Goal: Task Accomplishment & Management: Use online tool/utility

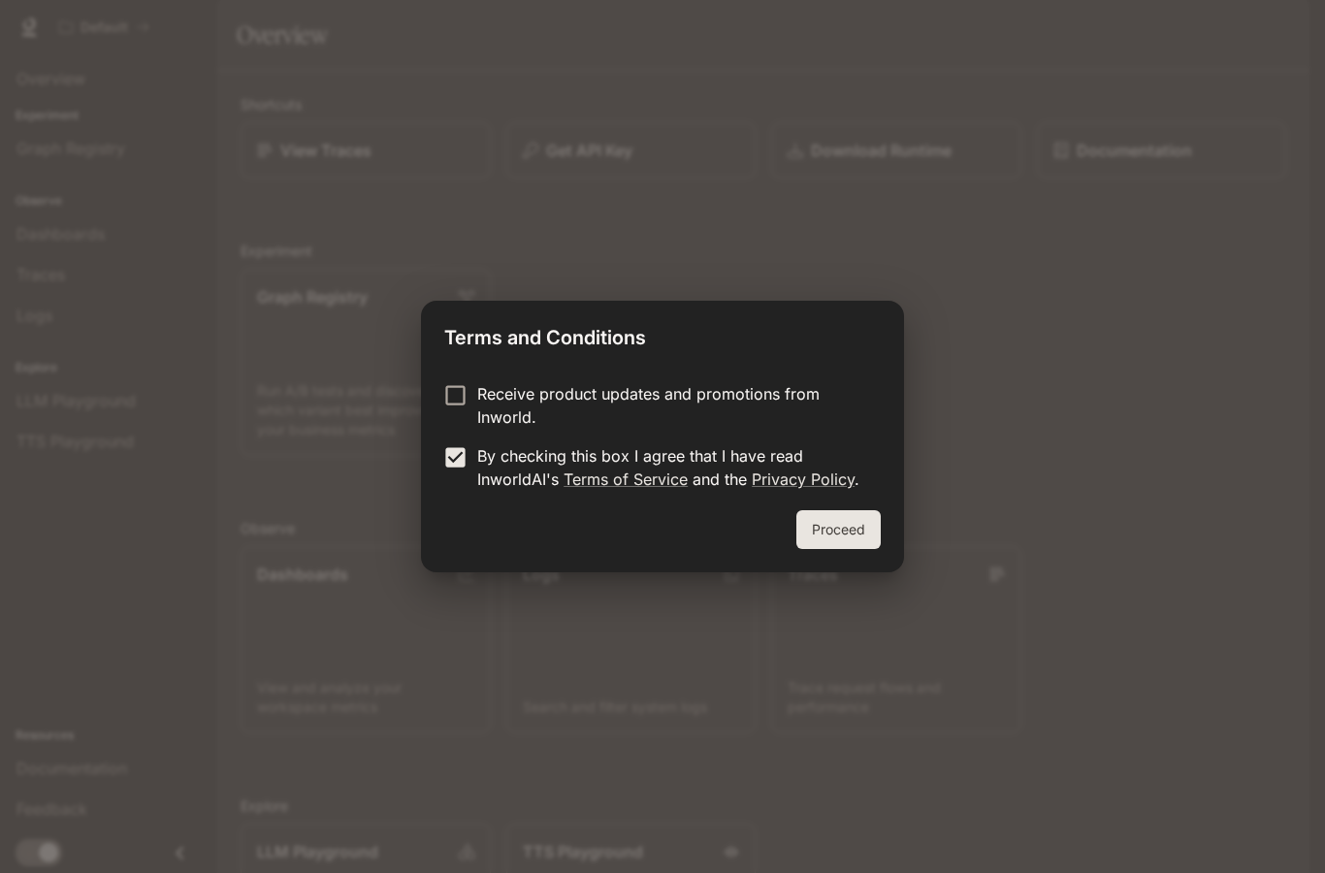
click at [832, 539] on button "Proceed" at bounding box center [839, 529] width 84 height 39
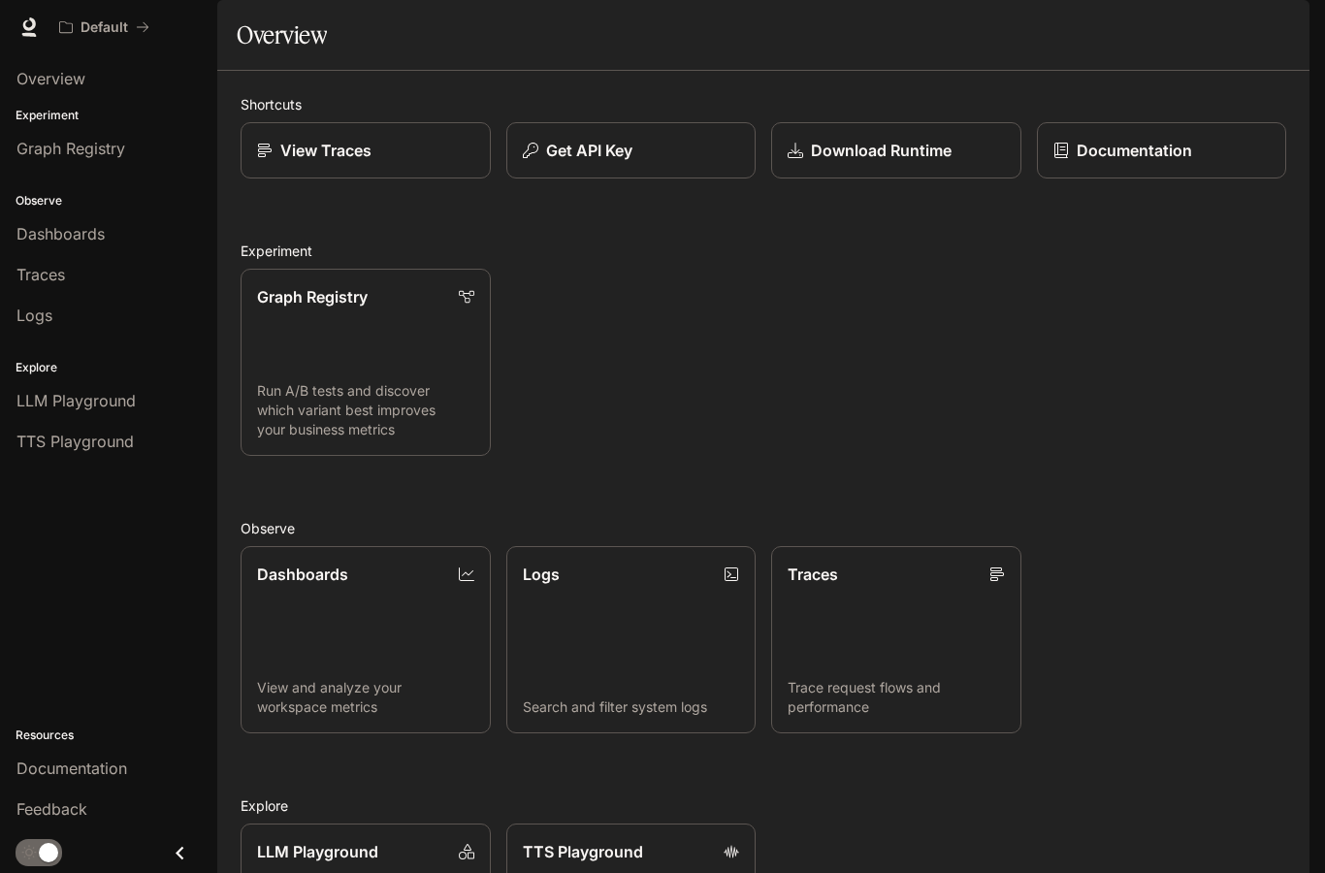
click at [436, 162] on div "View Traces" at bounding box center [365, 150] width 217 height 23
click at [143, 240] on div "Dashboards" at bounding box center [108, 233] width 184 height 23
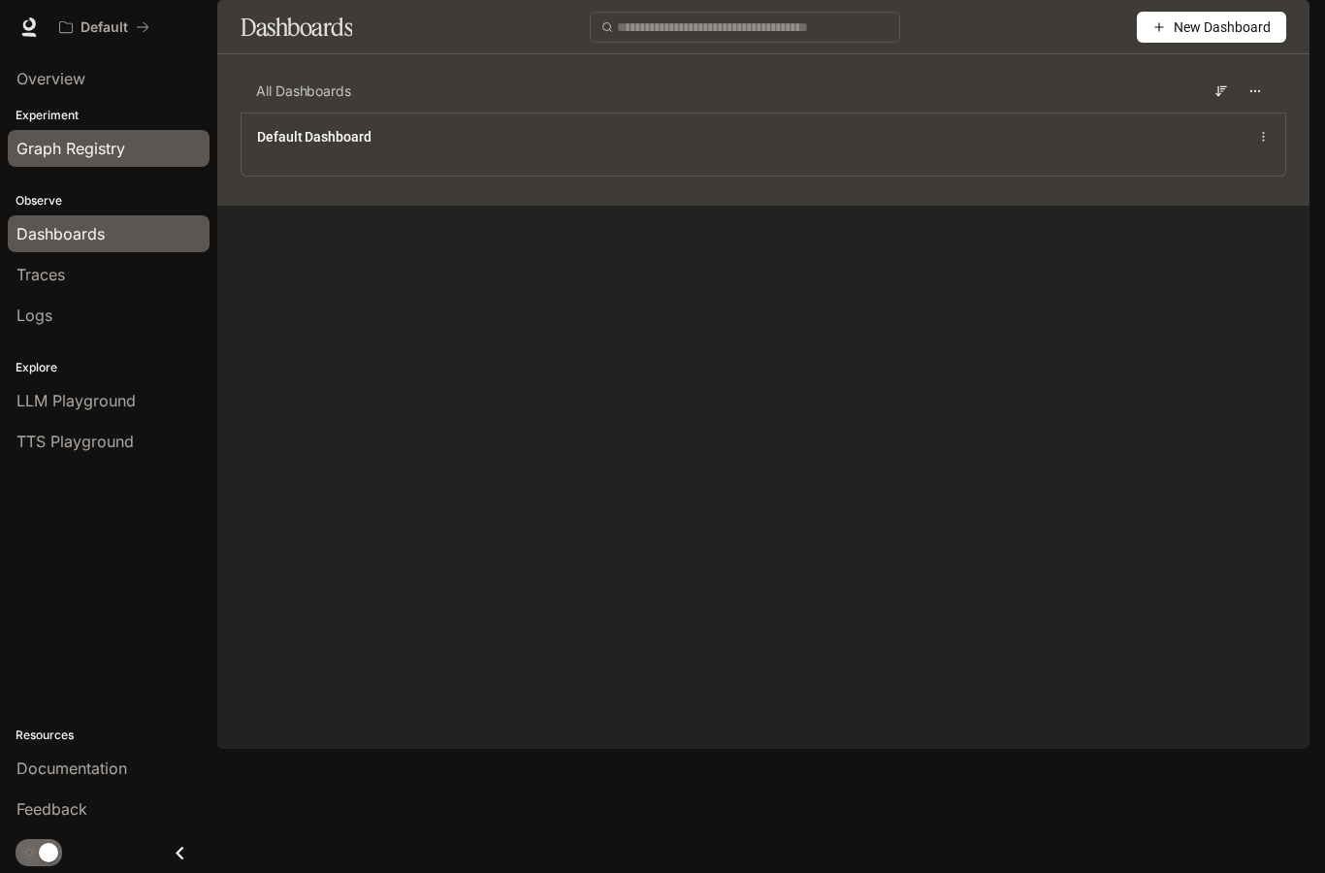
click at [86, 146] on span "Graph Registry" at bounding box center [70, 148] width 109 height 23
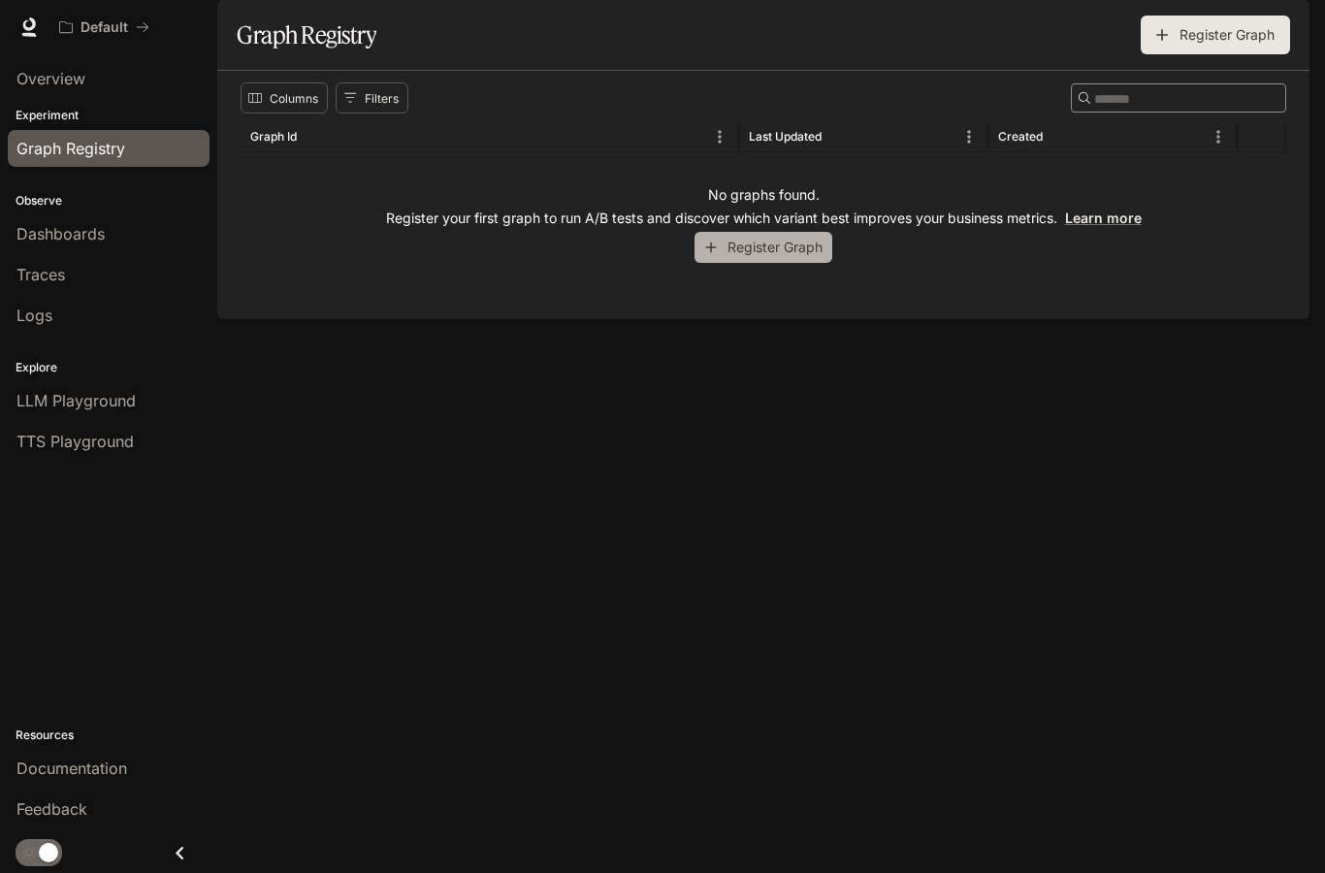
click at [767, 264] on button "Register Graph" at bounding box center [764, 248] width 138 height 32
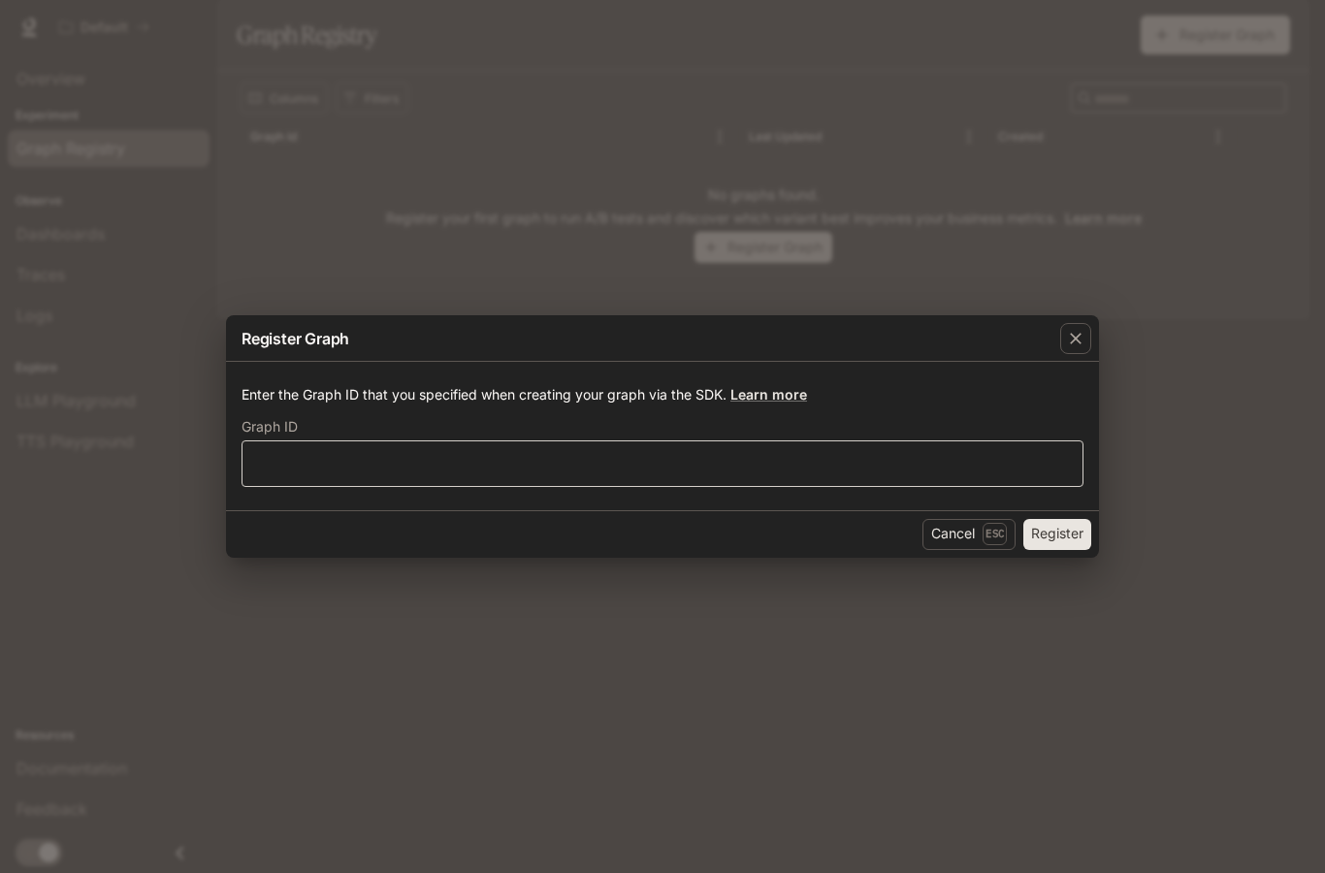
click at [706, 441] on div "​" at bounding box center [663, 463] width 842 height 47
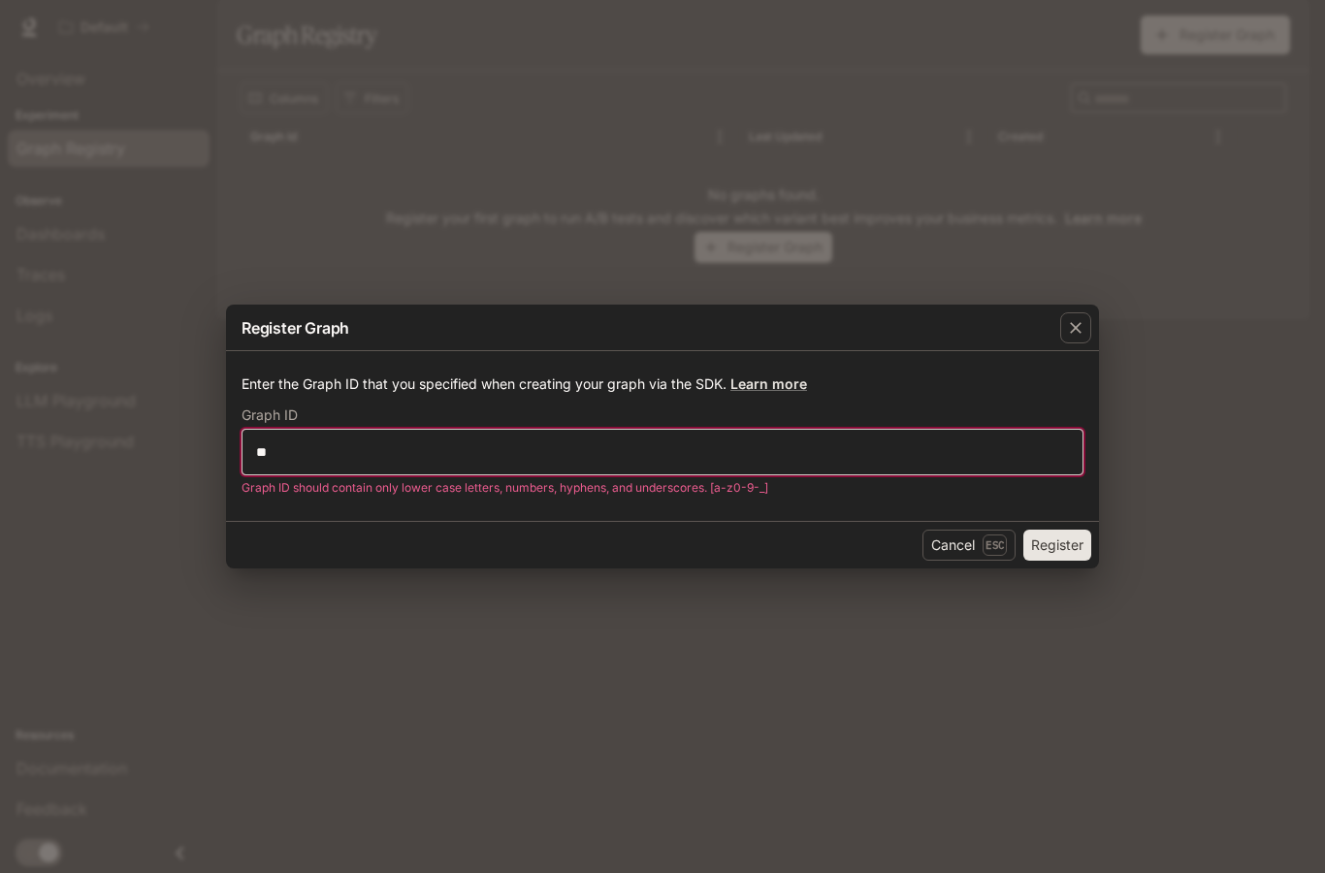
type input "*"
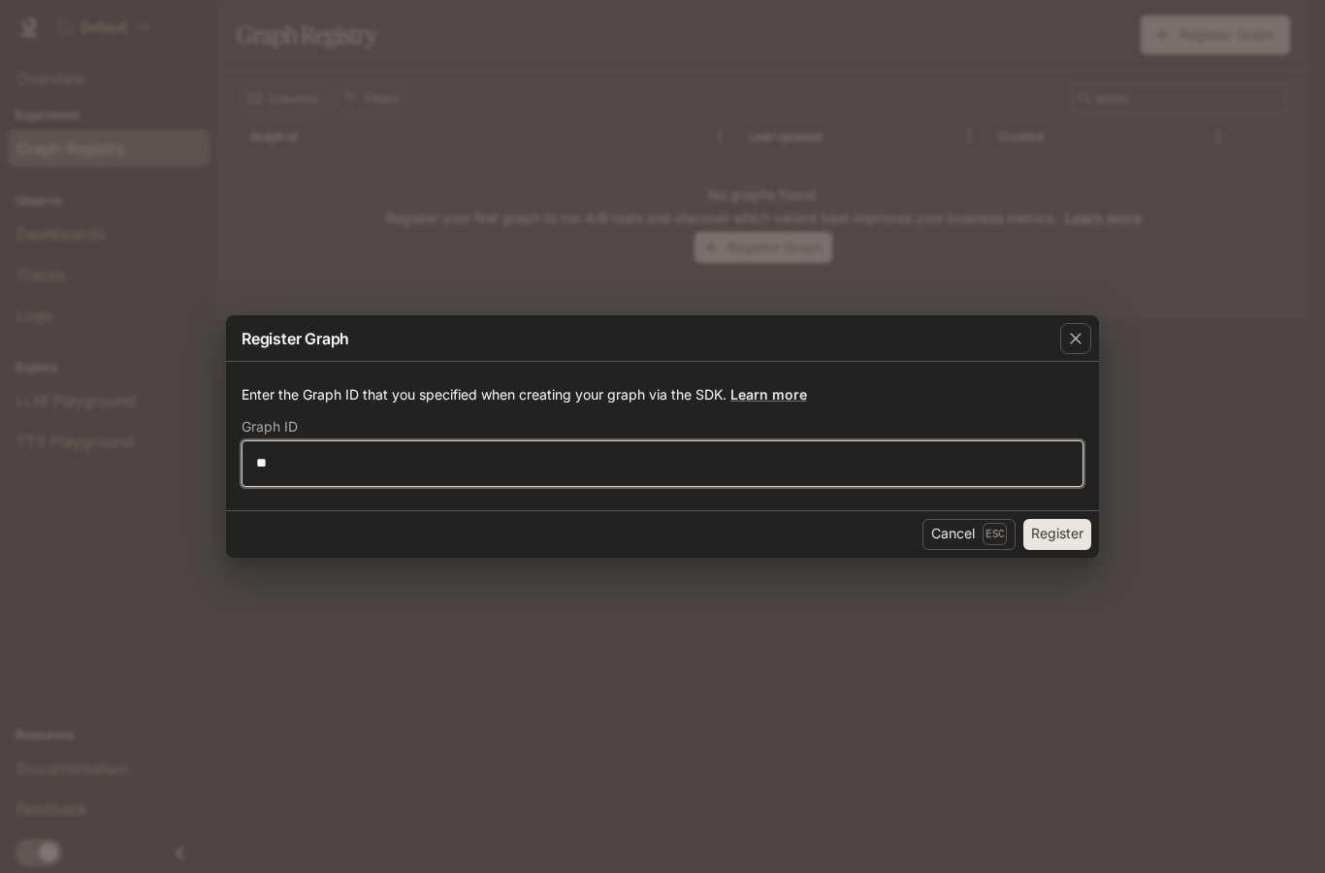
type input "*"
type input "******"
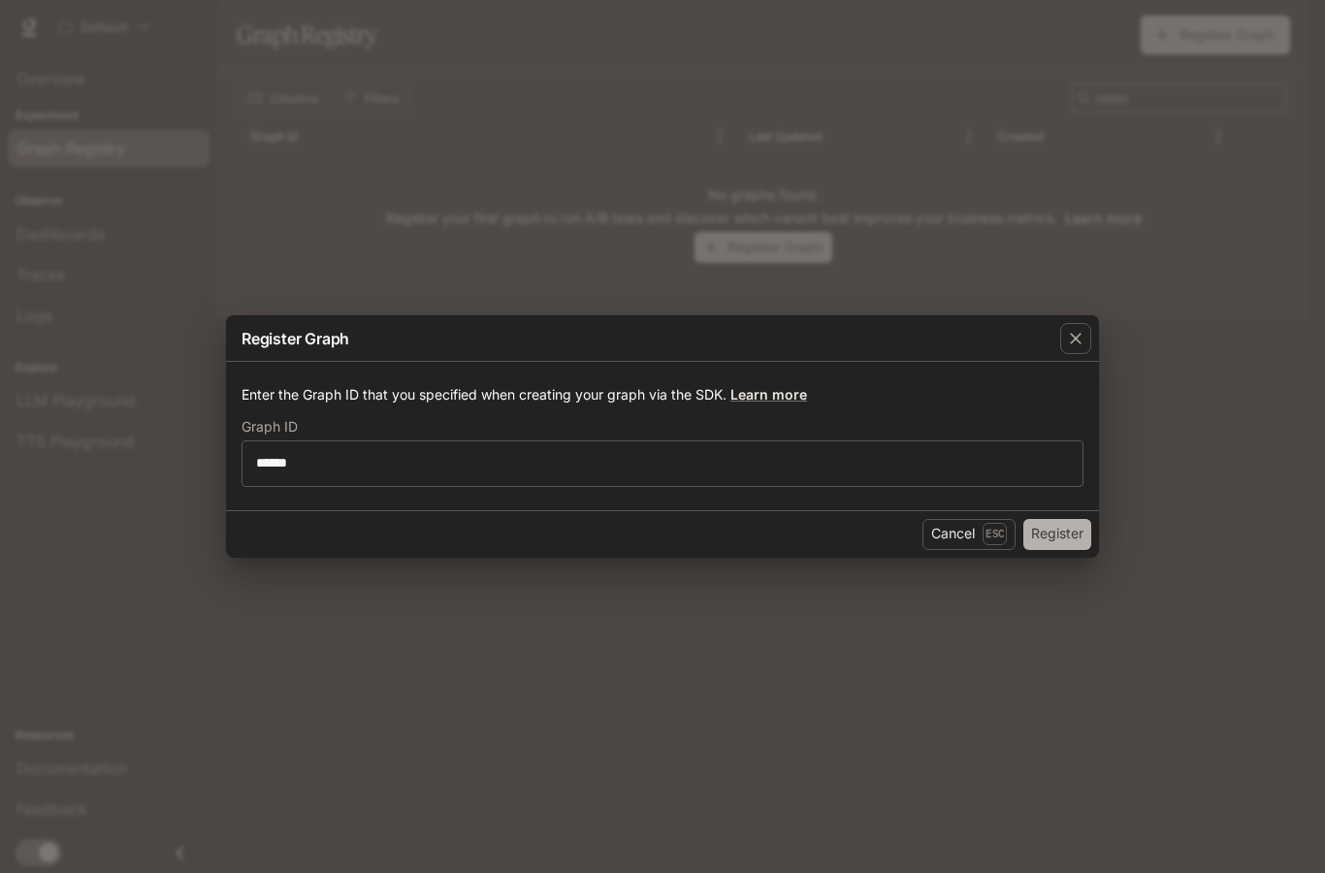
click at [1041, 537] on button "Register" at bounding box center [1058, 534] width 68 height 31
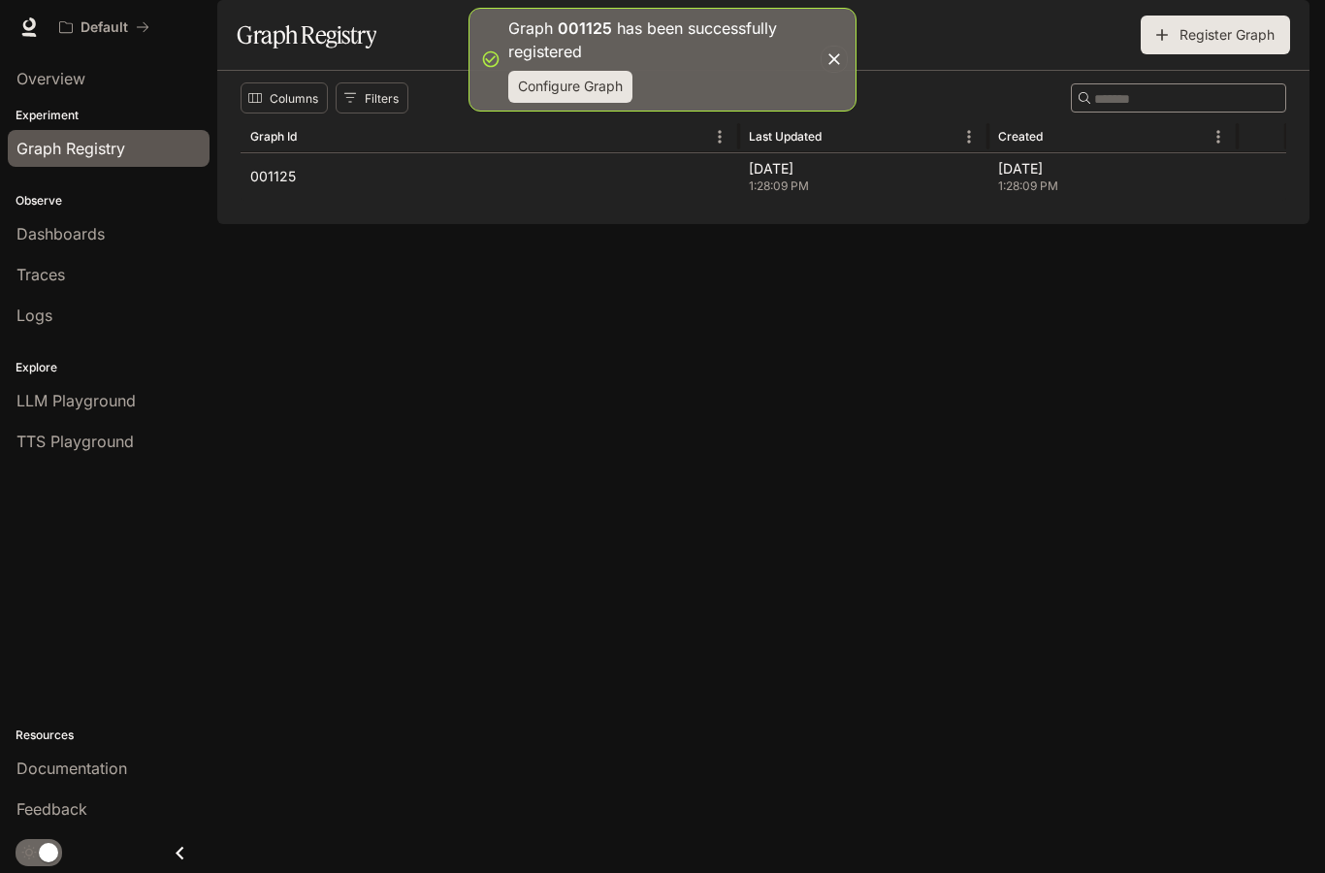
click at [564, 90] on button "Configure Graph" at bounding box center [570, 87] width 124 height 32
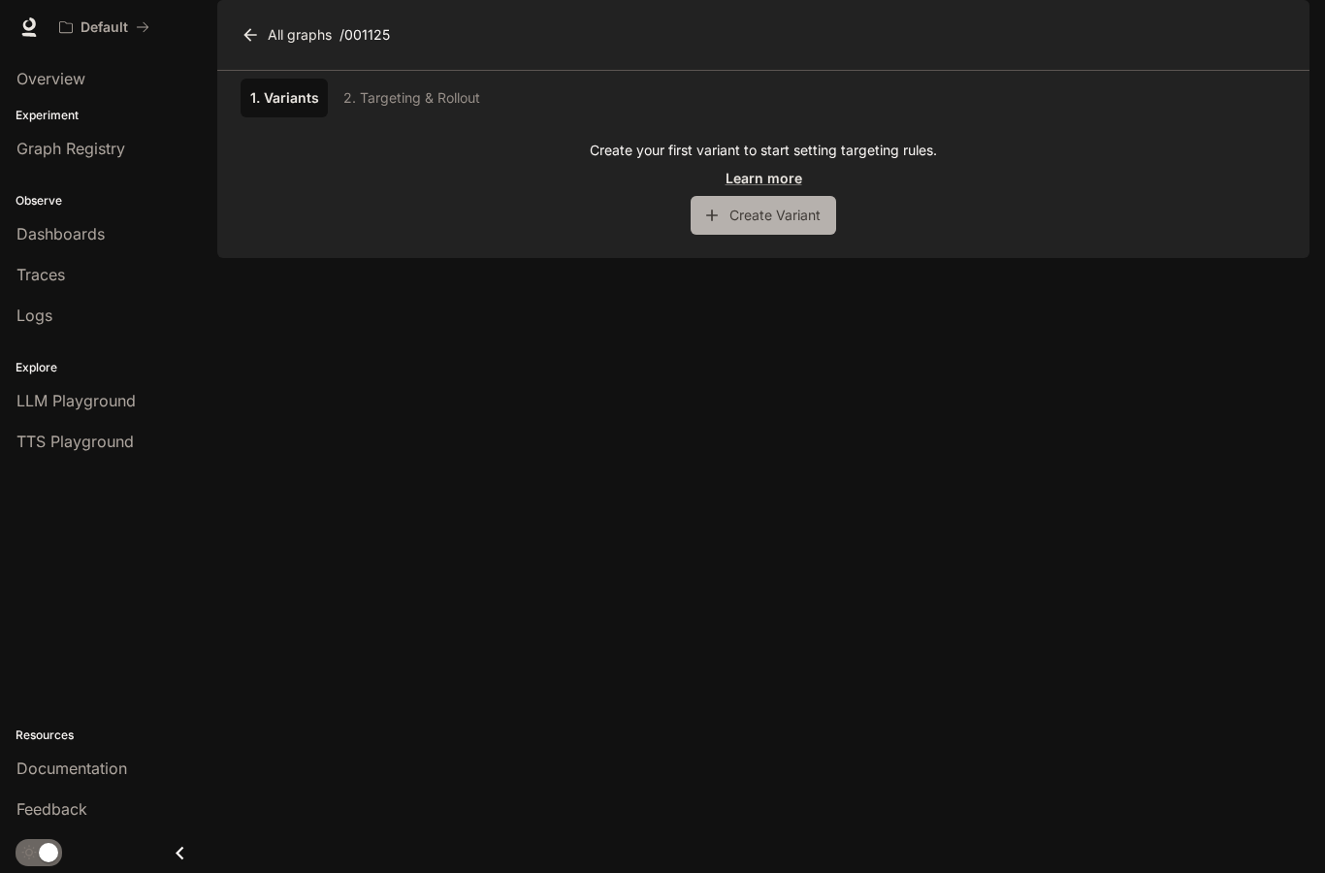
click at [756, 235] on button "Create Variant" at bounding box center [764, 215] width 146 height 39
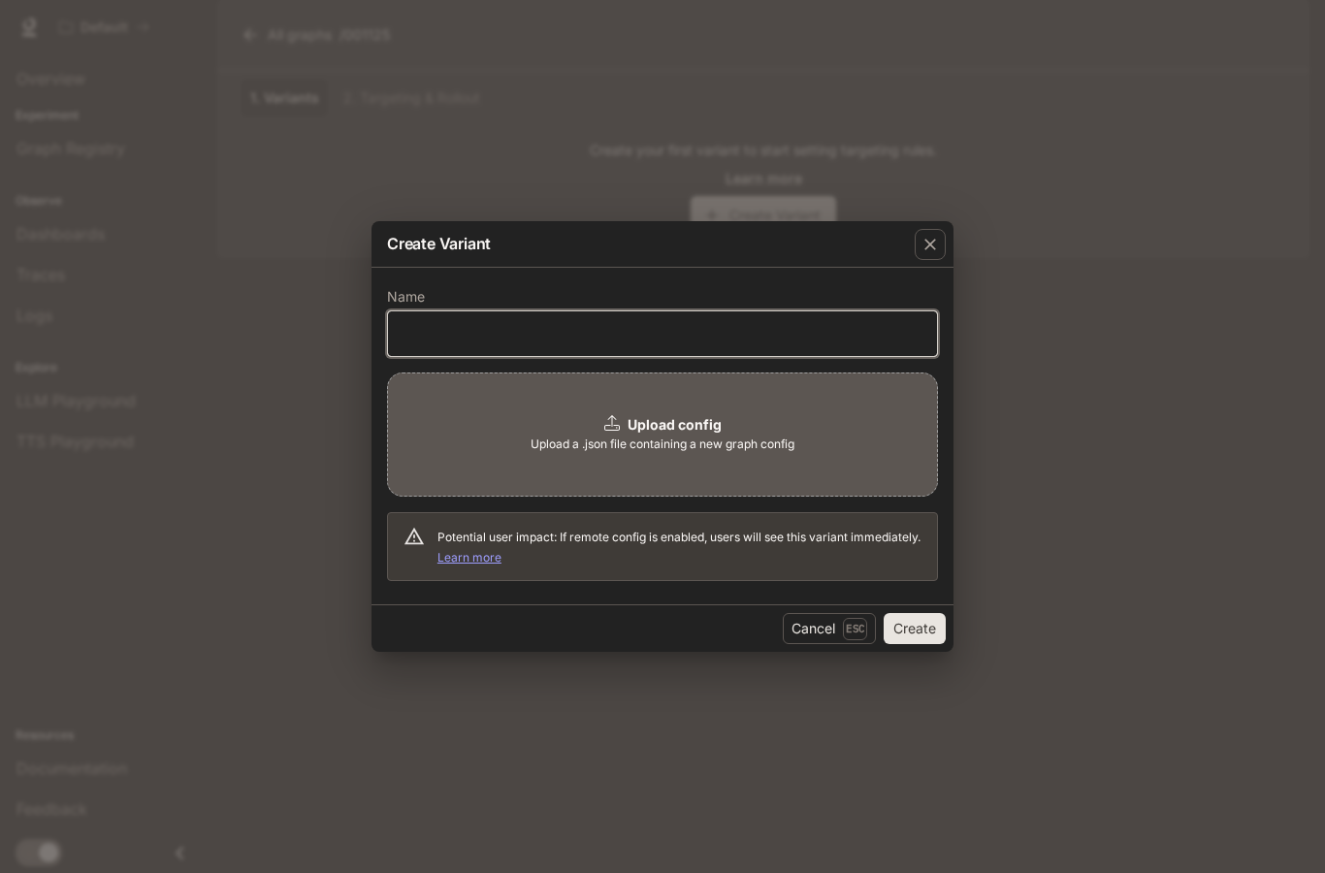
click at [705, 326] on input "text" at bounding box center [662, 333] width 549 height 19
type input "****"
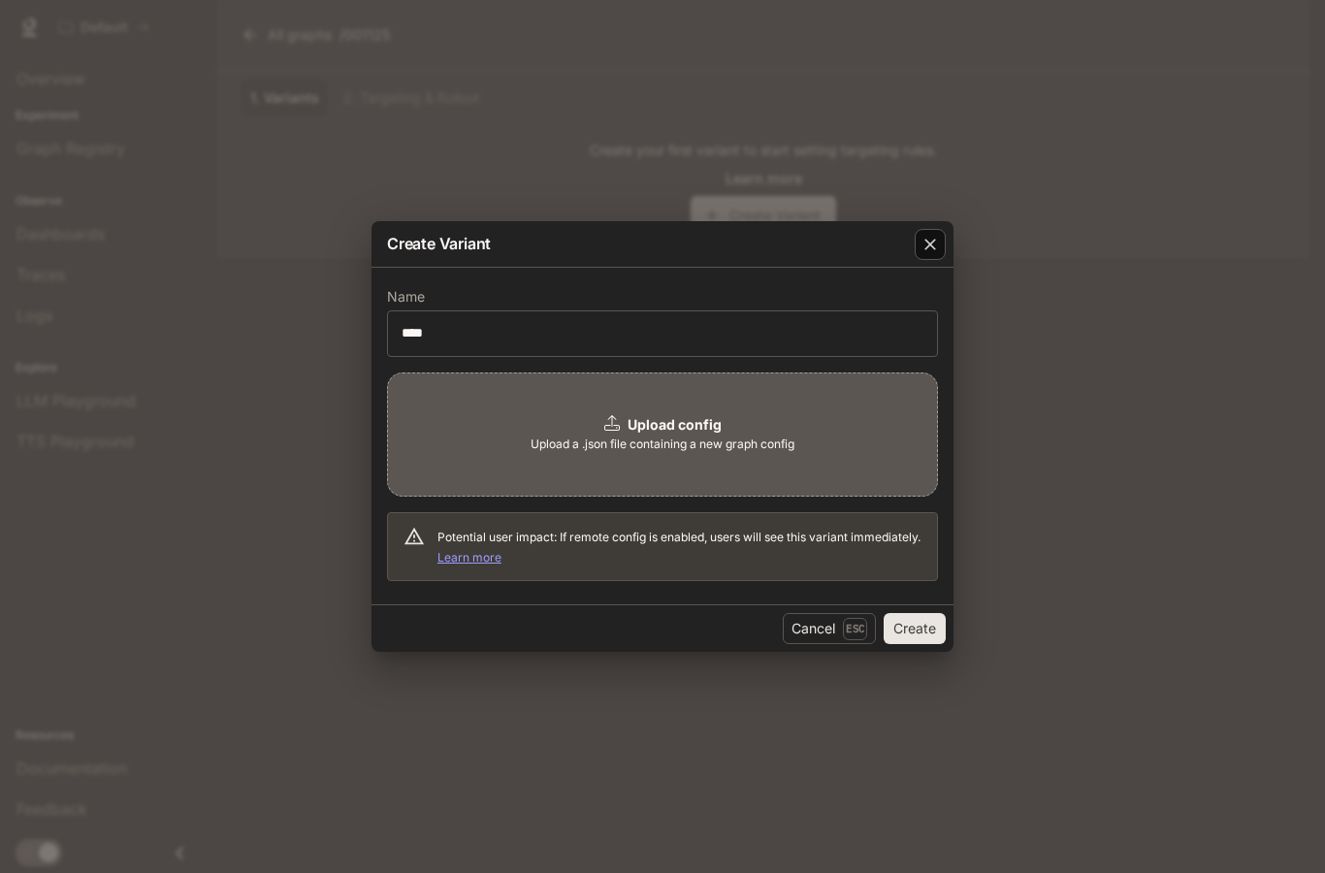
click at [939, 244] on icon "button" at bounding box center [930, 244] width 19 height 19
